Goal: Task Accomplishment & Management: Manage account settings

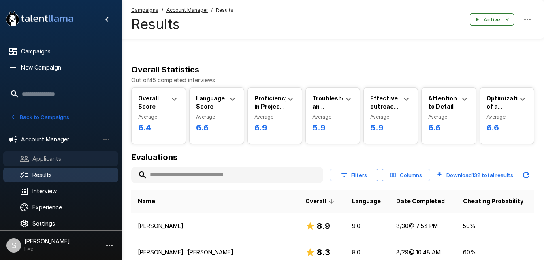
click at [52, 161] on span "Applicants" at bounding box center [71, 159] width 79 height 8
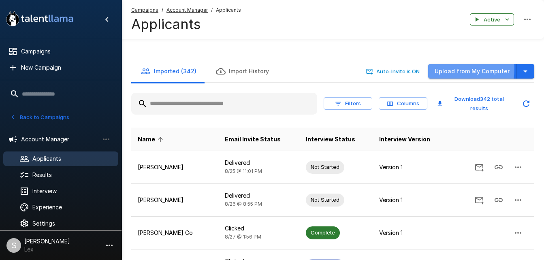
click at [448, 64] on button "Upload from My Computer" at bounding box center [472, 71] width 88 height 15
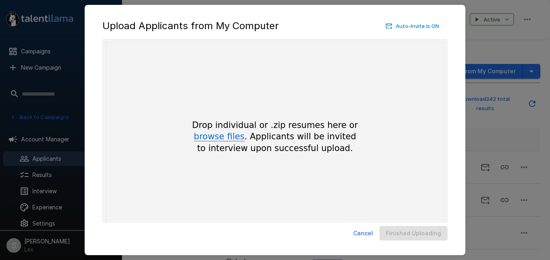
click at [206, 135] on button "browse files" at bounding box center [219, 136] width 51 height 9
click at [370, 235] on button "Cancel" at bounding box center [363, 233] width 26 height 15
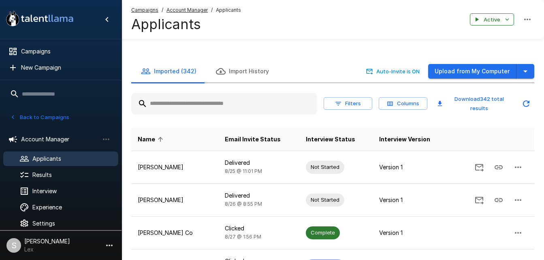
click at [207, 96] on input "text" at bounding box center [224, 103] width 186 height 15
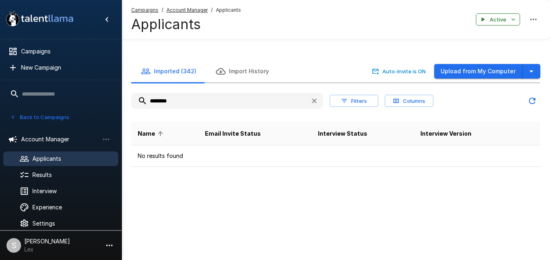
type input "********"
click at [313, 97] on icon "button" at bounding box center [314, 101] width 8 height 8
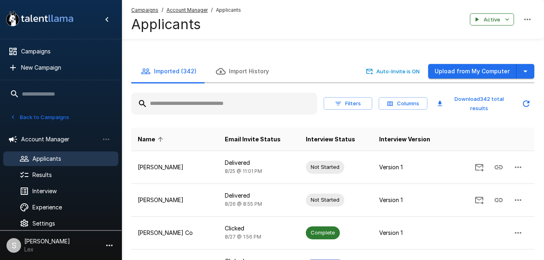
click at [282, 94] on div at bounding box center [224, 104] width 186 height 22
click at [263, 96] on input "text" at bounding box center [224, 103] width 186 height 15
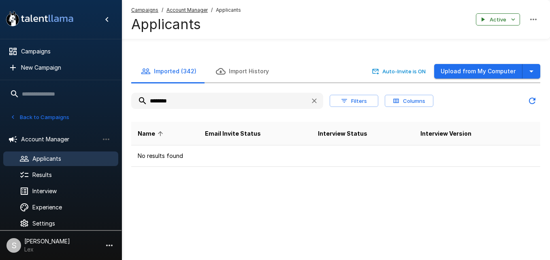
type input "********"
click at [459, 64] on button "Upload from My Computer" at bounding box center [478, 71] width 88 height 15
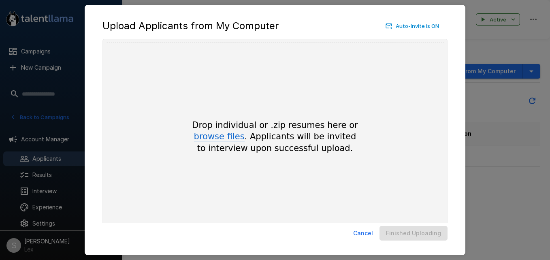
click at [217, 136] on button "browse files" at bounding box center [219, 136] width 51 height 9
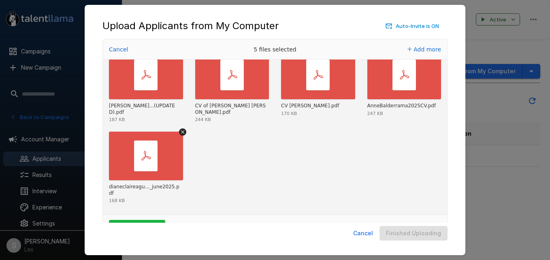
scroll to position [27, 0]
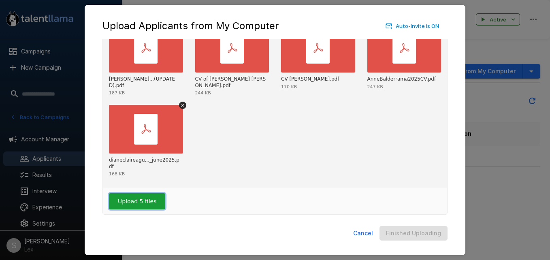
click at [144, 196] on button "Upload 5 files" at bounding box center [137, 201] width 56 height 16
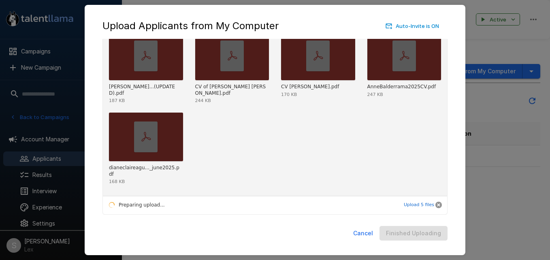
scroll to position [7, 0]
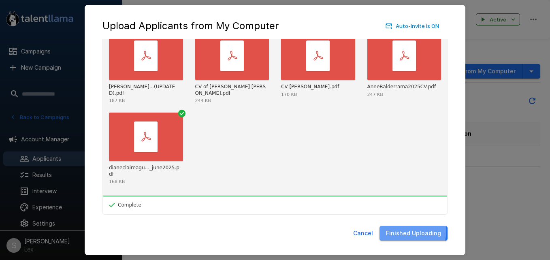
click at [401, 229] on button "Finished Uploading" at bounding box center [413, 233] width 68 height 15
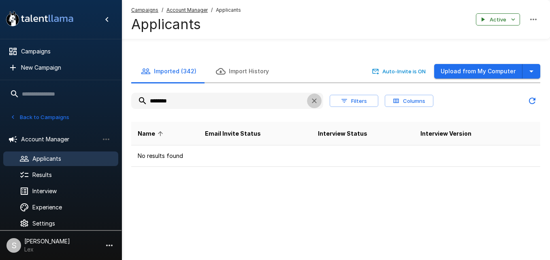
click at [316, 97] on icon "button" at bounding box center [314, 101] width 8 height 8
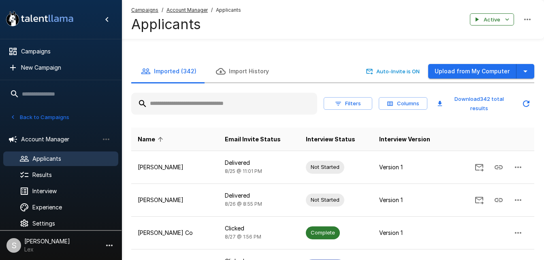
click at [202, 96] on input "text" at bounding box center [224, 103] width 186 height 15
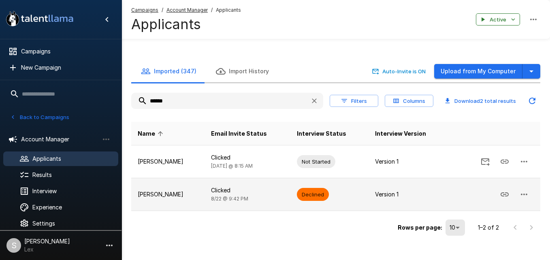
type input "******"
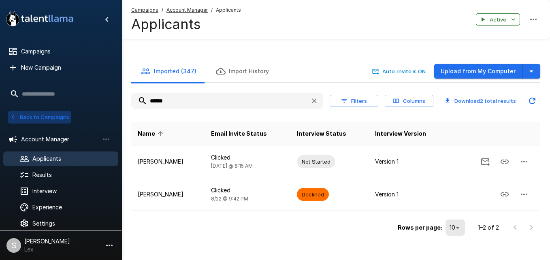
click at [41, 119] on button "Back to Campaigns" at bounding box center [39, 117] width 63 height 13
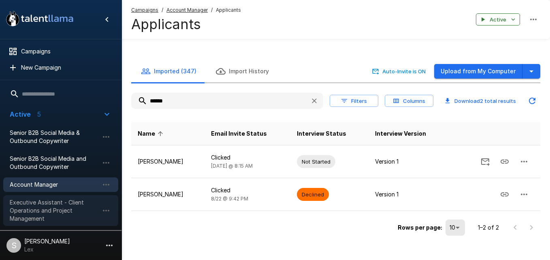
click at [47, 204] on span "Executive Assistant - Client Operations and Project Management" at bounding box center [54, 210] width 89 height 24
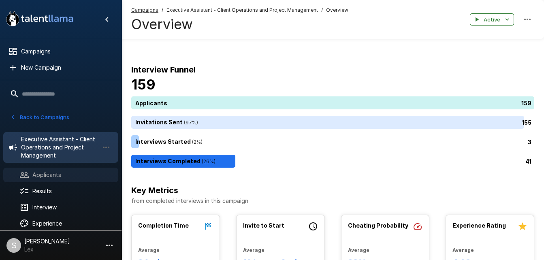
click at [51, 179] on div "Applicants" at bounding box center [60, 175] width 115 height 15
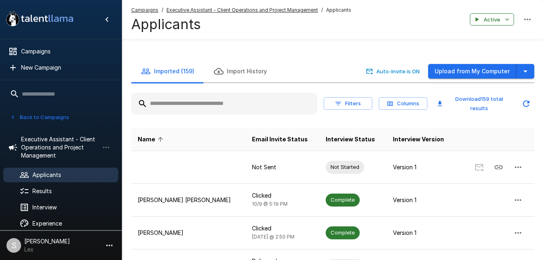
click at [460, 64] on button "Upload from My Computer" at bounding box center [472, 71] width 88 height 15
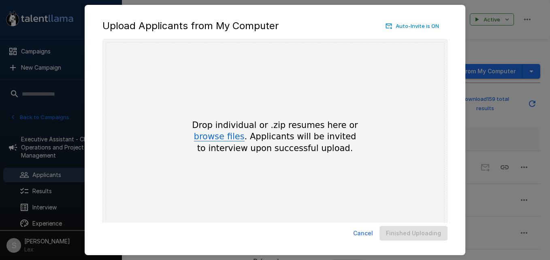
click at [212, 136] on button "browse files" at bounding box center [219, 136] width 51 height 9
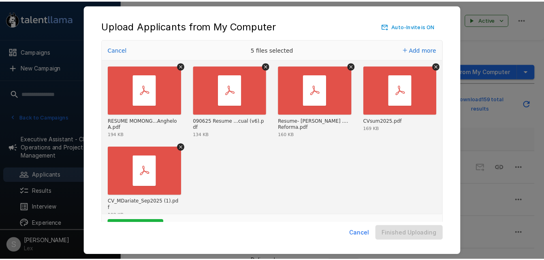
scroll to position [27, 0]
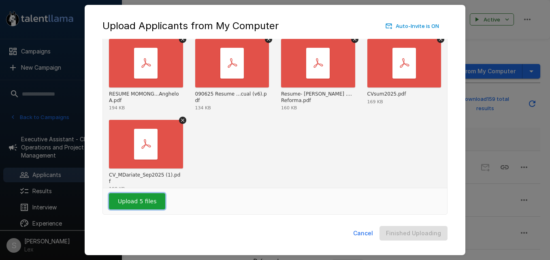
click at [143, 193] on button "Upload 5 files" at bounding box center [137, 201] width 56 height 16
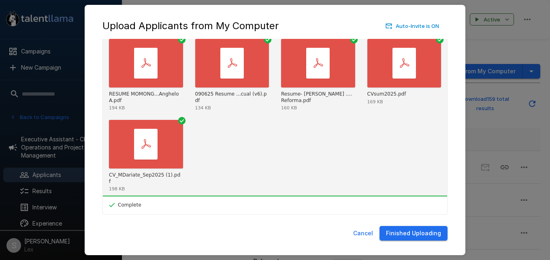
click at [494, 103] on div "Upload Applicants from My Computer Auto-Invite is ON Drop your files here Uploa…" at bounding box center [275, 130] width 550 height 260
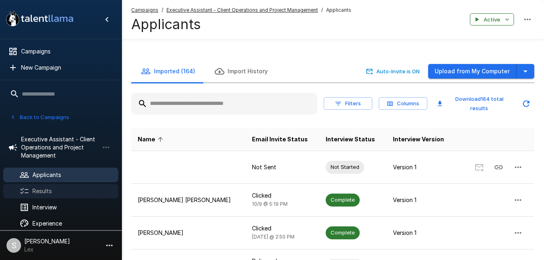
click at [44, 189] on span "Results" at bounding box center [71, 191] width 79 height 8
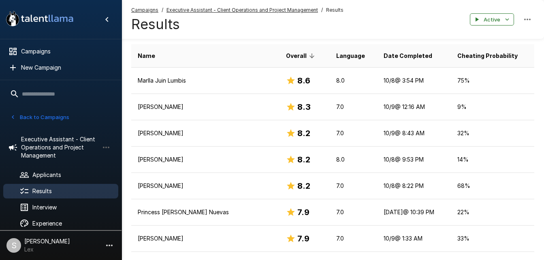
scroll to position [148, 0]
